Goal: Task Accomplishment & Management: Use online tool/utility

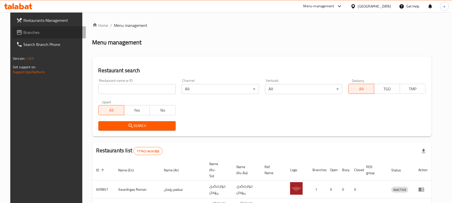
click at [23, 31] on span "Branches" at bounding box center [52, 32] width 58 height 6
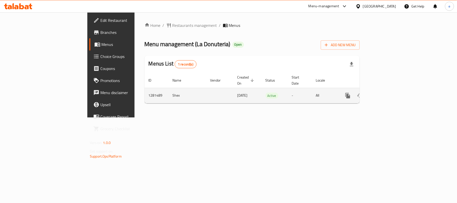
click at [387, 93] on icon "enhanced table" at bounding box center [384, 96] width 6 height 6
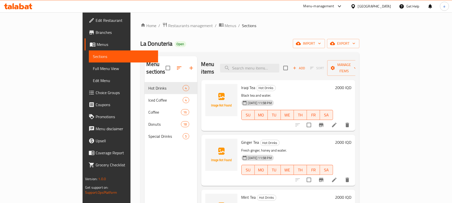
click at [93, 70] on span "Full Menu View" at bounding box center [123, 69] width 61 height 6
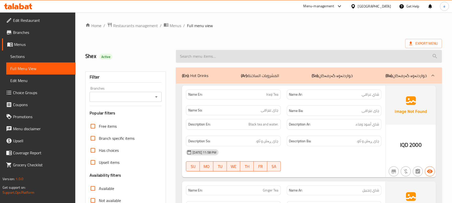
click at [282, 62] on input "search" at bounding box center [309, 56] width 266 height 13
paste input "Triple Chocolate"
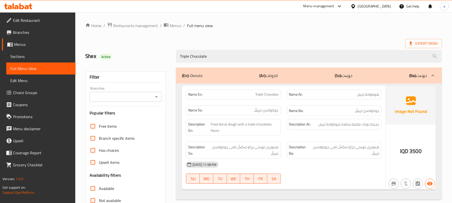
type input "Triple Chocolate"
click at [155, 96] on icon "Open" at bounding box center [156, 97] width 6 height 6
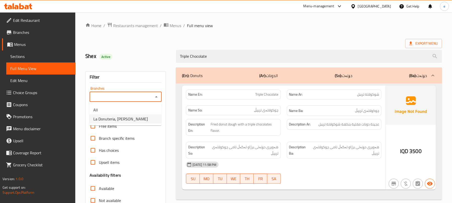
click at [140, 118] on li "La Donuteria, Salaheddin" at bounding box center [125, 118] width 72 height 9
type input "La Donuteria, Salaheddin"
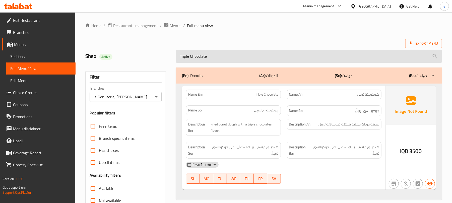
click at [198, 59] on input "Triple Chocolate" at bounding box center [309, 56] width 266 height 13
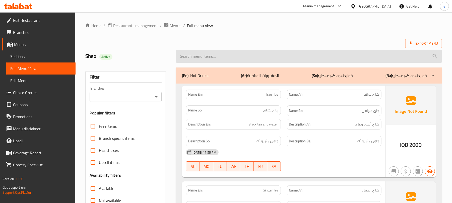
click at [209, 56] on input "search" at bounding box center [309, 56] width 266 height 13
paste input "Triple Chocolate"
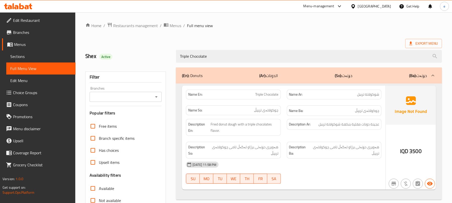
click at [160, 98] on button "Open" at bounding box center [156, 96] width 7 height 7
type input "Triple Chocolate"
click at [153, 97] on div at bounding box center [156, 96] width 7 height 7
click at [158, 97] on icon "Open" at bounding box center [156, 97] width 6 height 6
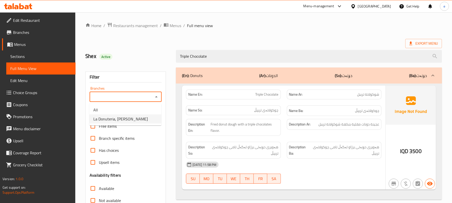
click at [136, 120] on li "La Donuteria, Salaheddin" at bounding box center [125, 118] width 72 height 9
type input "La Donuteria, Salaheddin"
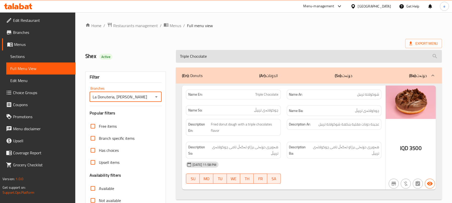
click at [258, 60] on input "Triple Chocolate" at bounding box center [309, 56] width 266 height 13
paste input "Salty Caremel Filled"
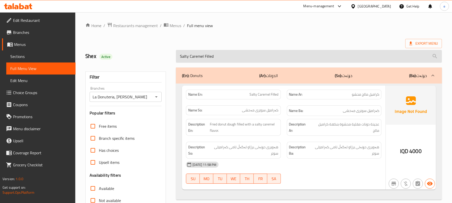
click at [255, 62] on input "Salty Caremel Filled" at bounding box center [309, 56] width 266 height 13
paste input "Donuts"
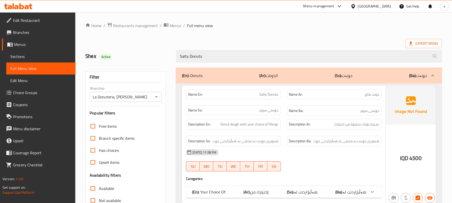
type input "Salty Donuts"
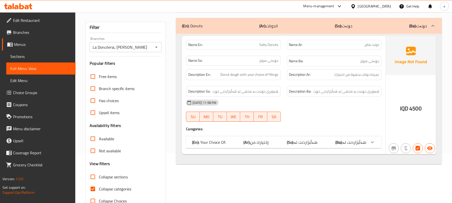
scroll to position [65, 0]
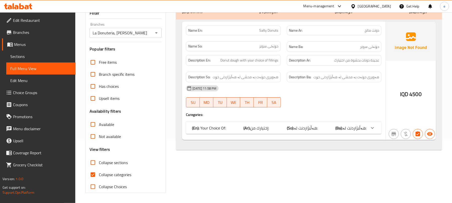
click at [311, 128] on span "هەڵبژاردنت لە:" at bounding box center [306, 128] width 24 height 8
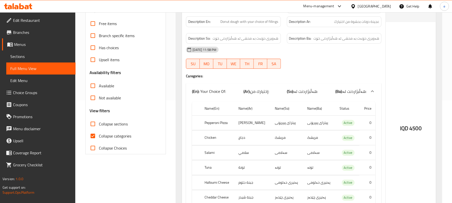
scroll to position [0, 0]
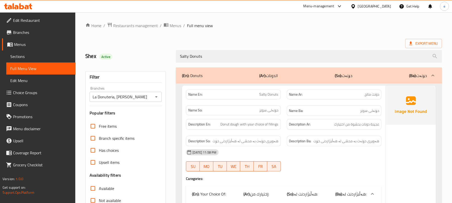
click at [135, 41] on div "Export Menu" at bounding box center [263, 43] width 357 height 9
click at [156, 100] on button "Open" at bounding box center [156, 96] width 7 height 7
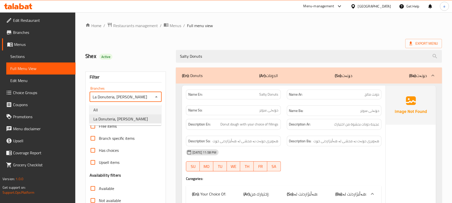
click at [118, 109] on li "All" at bounding box center [125, 109] width 72 height 9
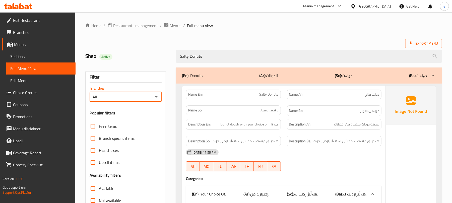
click at [158, 99] on icon "Open" at bounding box center [156, 97] width 6 height 6
click at [126, 116] on span "La Donuteria, Salaheddin" at bounding box center [120, 119] width 54 height 6
type input "La Donuteria, Salaheddin"
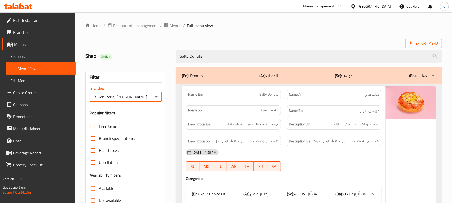
click at [19, 7] on icon at bounding box center [18, 6] width 28 height 6
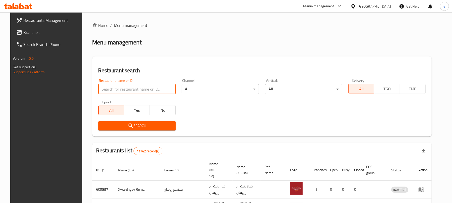
click at [116, 93] on input "search" at bounding box center [136, 89] width 77 height 10
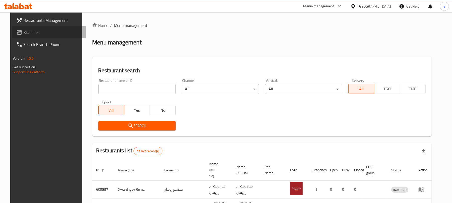
click at [24, 30] on span "Branches" at bounding box center [52, 32] width 58 height 6
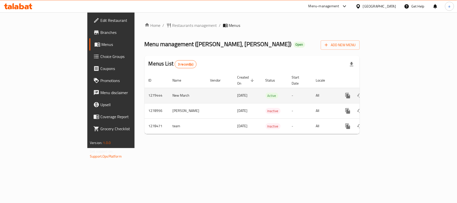
click at [387, 93] on icon "enhanced table" at bounding box center [384, 96] width 6 height 6
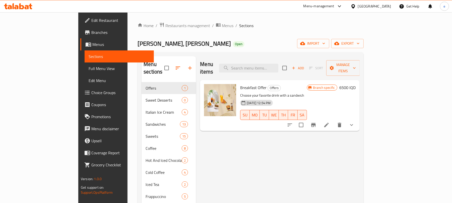
click at [89, 69] on span "Full Menu View" at bounding box center [119, 69] width 61 height 6
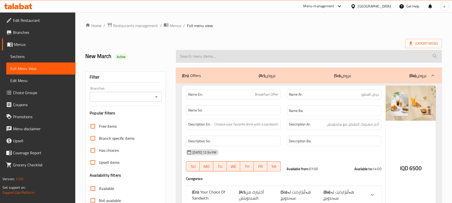
click at [236, 60] on input "search" at bounding box center [309, 56] width 266 height 13
paste input "Strawberry Muffin"
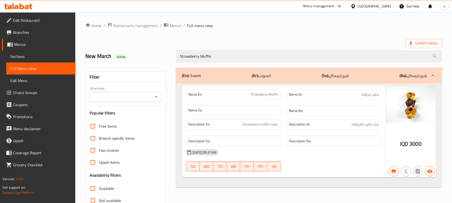
type input "Strawberry Muffin"
click at [155, 98] on icon "Open" at bounding box center [156, 97] width 6 height 6
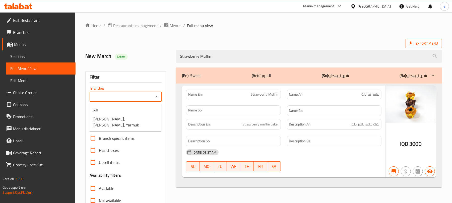
click at [167, 54] on h2 "New March Active" at bounding box center [127, 56] width 85 height 8
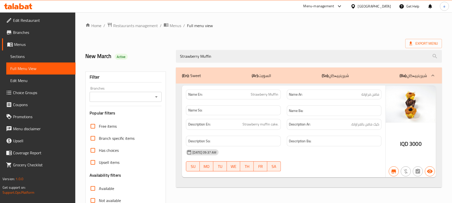
click at [17, 10] on div at bounding box center [18, 6] width 36 height 10
click at [23, 5] on icon at bounding box center [18, 6] width 28 height 6
